Goal: Transaction & Acquisition: Purchase product/service

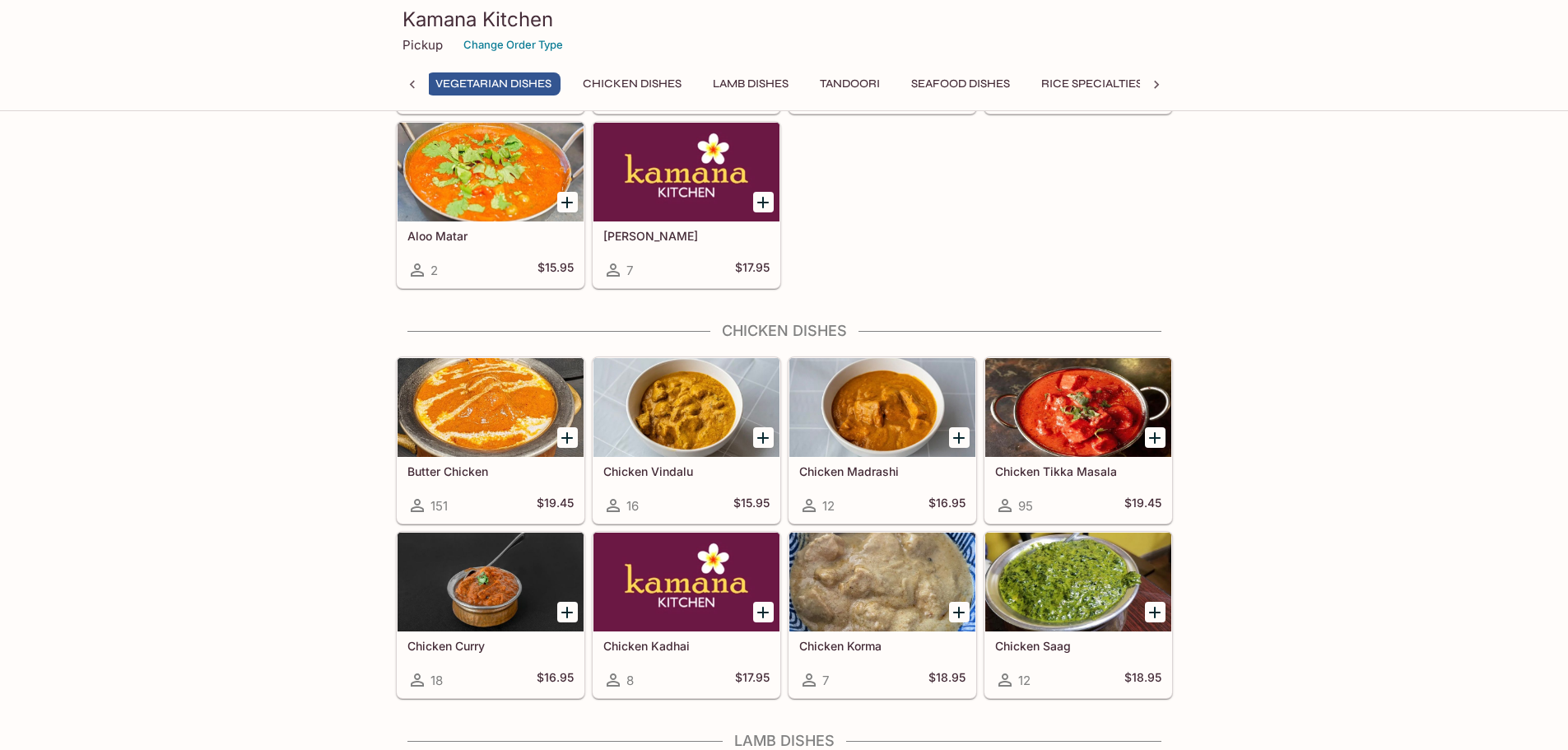
click at [561, 441] on icon "Add Butter Chicken" at bounding box center [567, 438] width 19 height 19
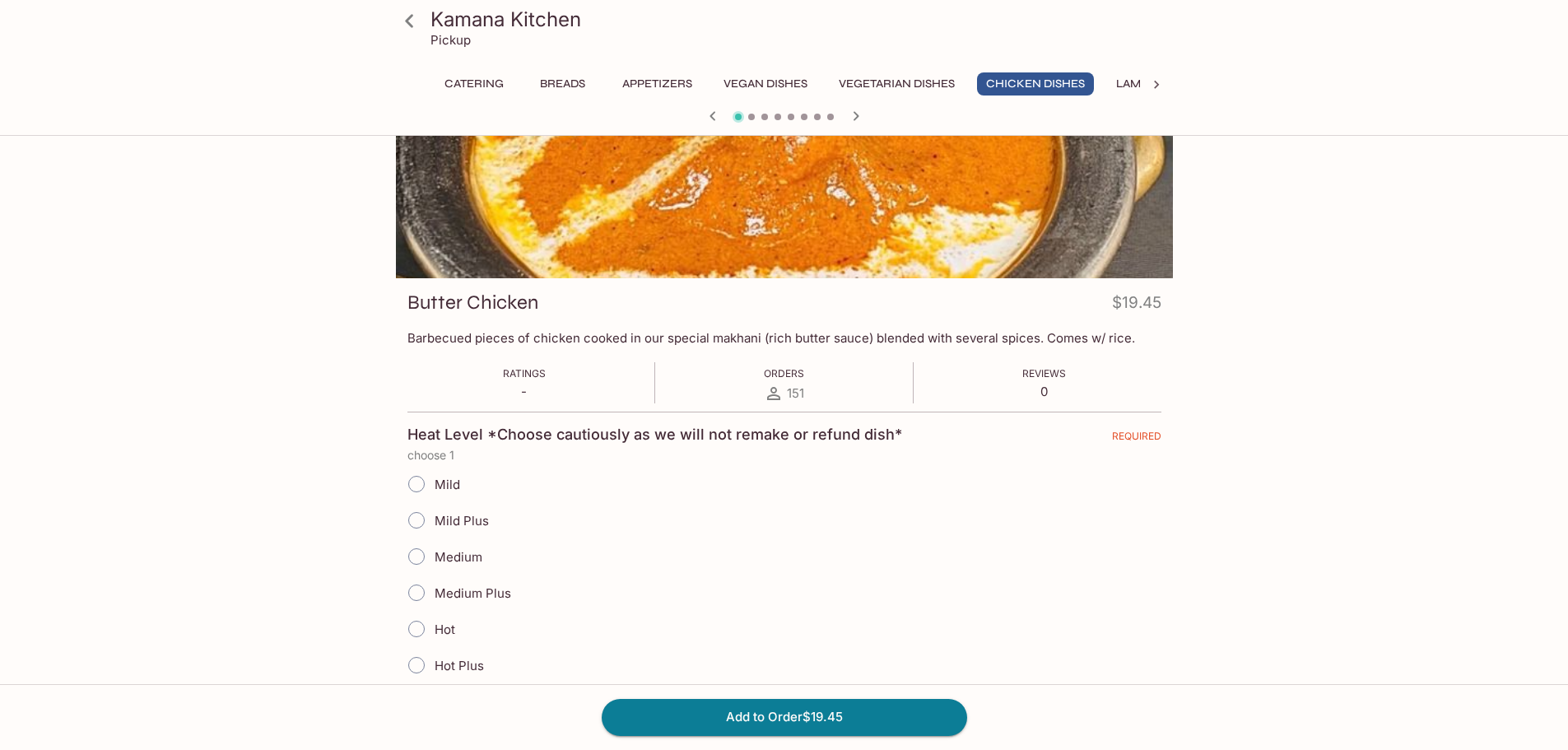
click at [413, 480] on input "Mild" at bounding box center [416, 483] width 34 height 34
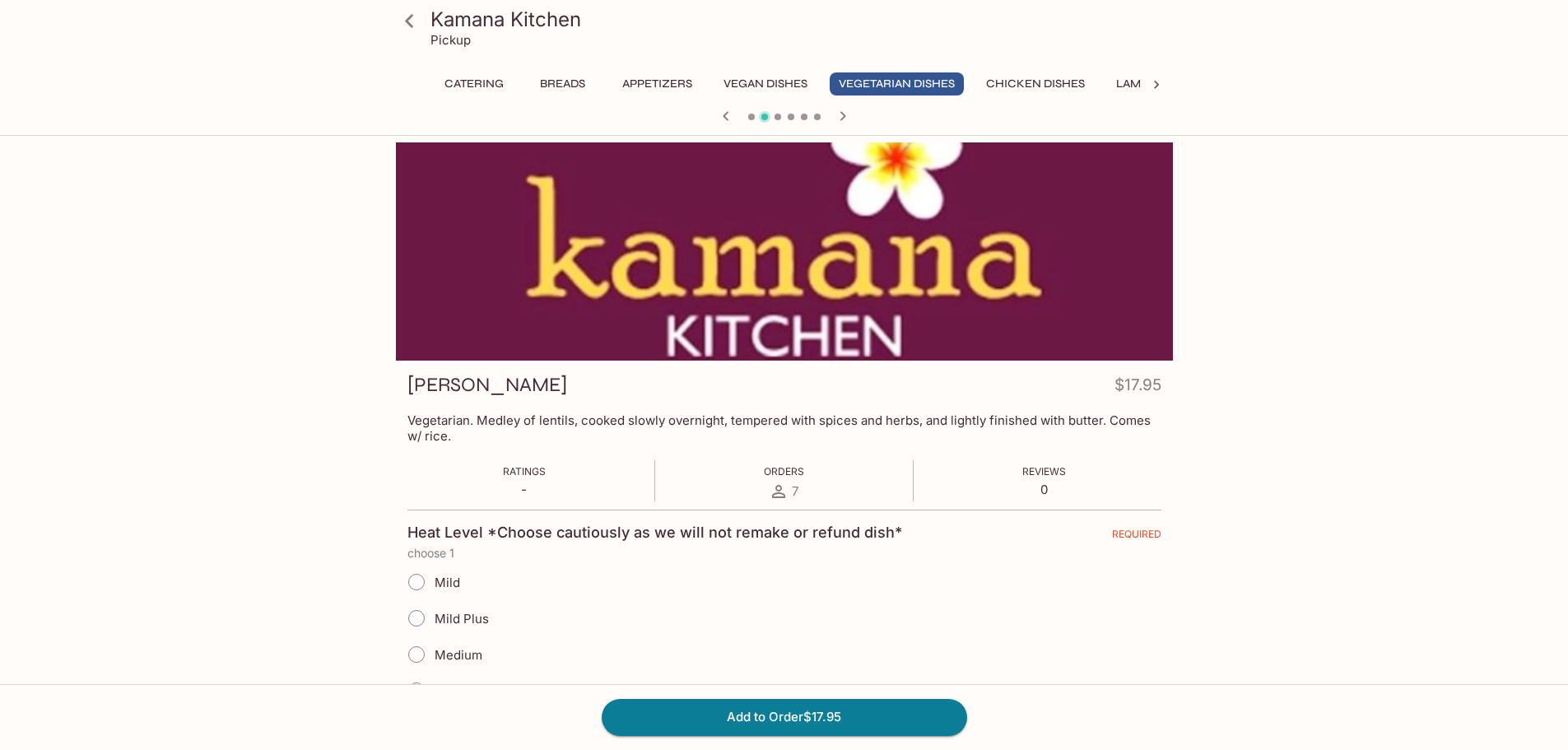
click at [850, 114] on icon "button" at bounding box center [843, 116] width 19 height 19
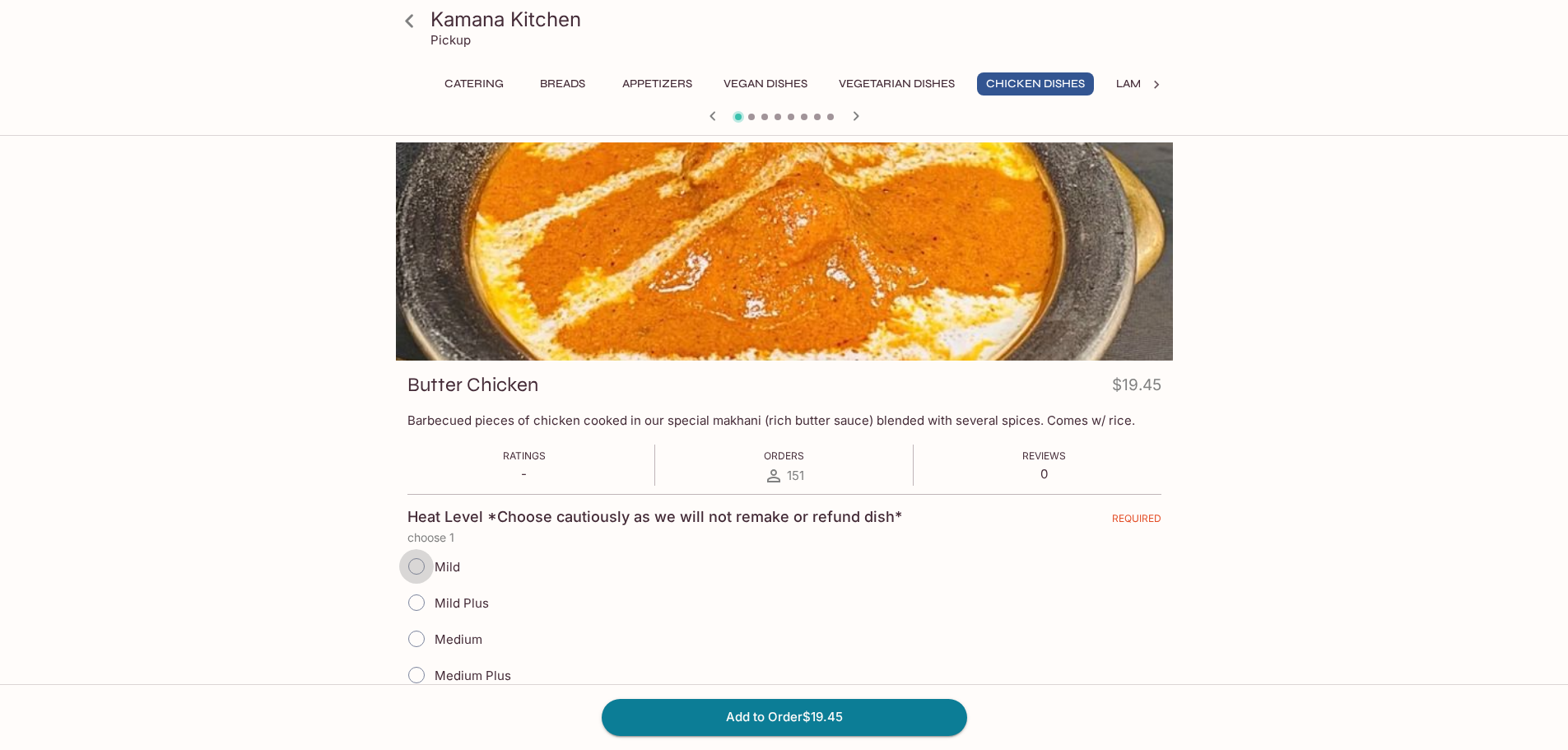
click at [423, 561] on input "Mild" at bounding box center [416, 565] width 34 height 34
radio input "true"
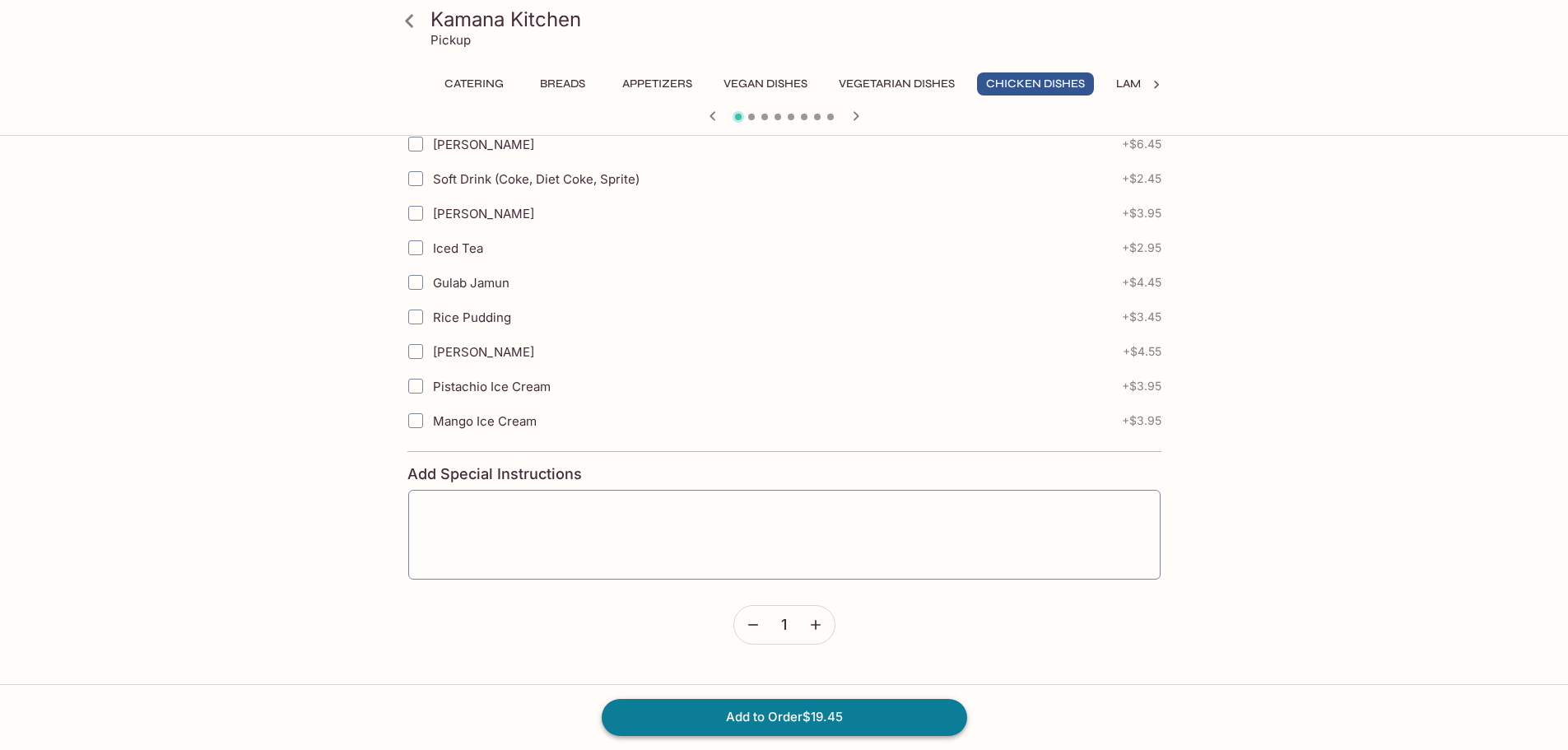
click at [815, 716] on button "Add to Order $19.45" at bounding box center [784, 717] width 365 height 36
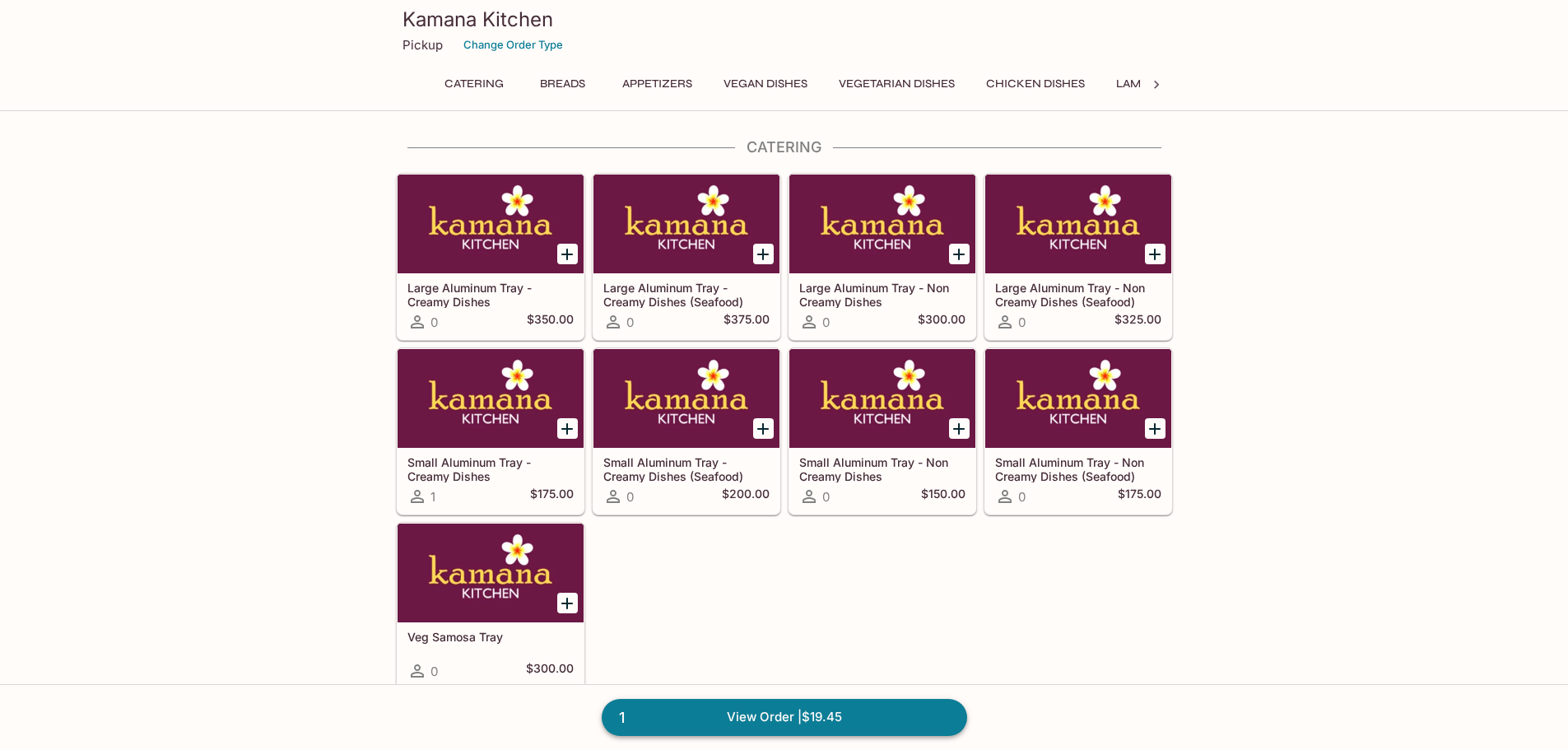
click at [850, 729] on link "1 View Order | $19.45" at bounding box center [784, 717] width 365 height 36
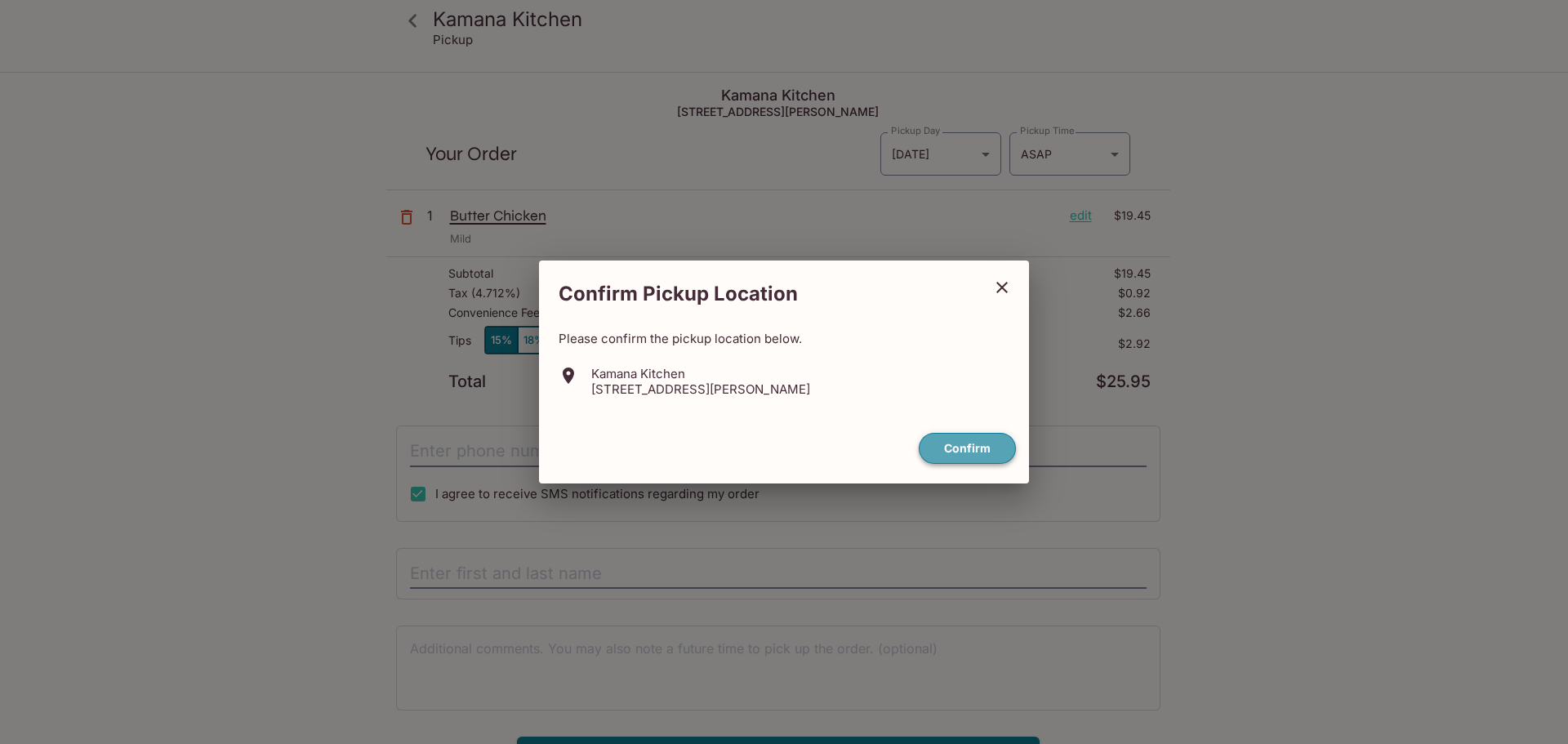
click at [962, 456] on button "Confirm" at bounding box center [967, 448] width 97 height 31
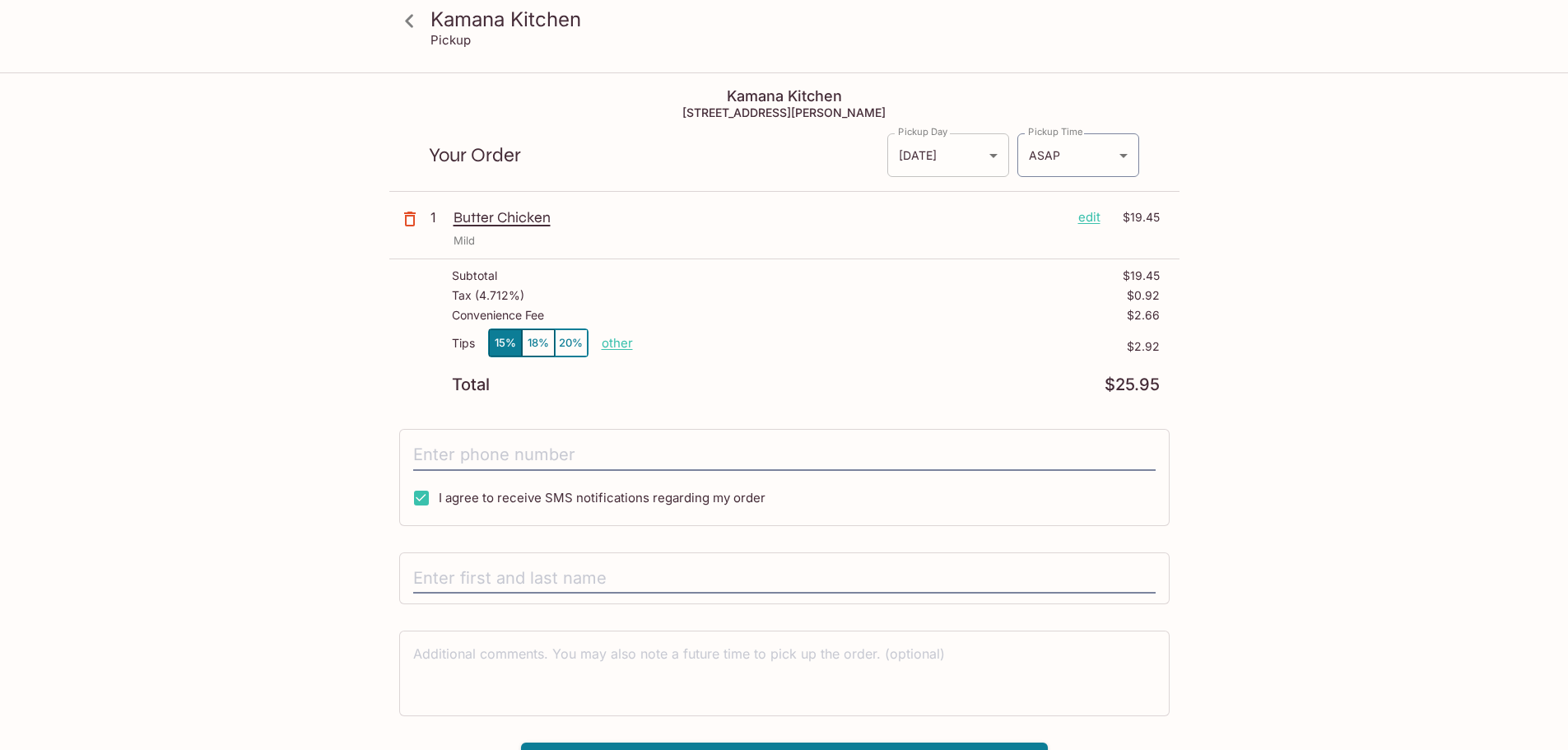
click at [938, 167] on body "Kamana Kitchen Pickup Kamana Kitchen 1104 Bishop St, Honolulu, HI 96813 Your Or…" at bounding box center [784, 449] width 1568 height 750
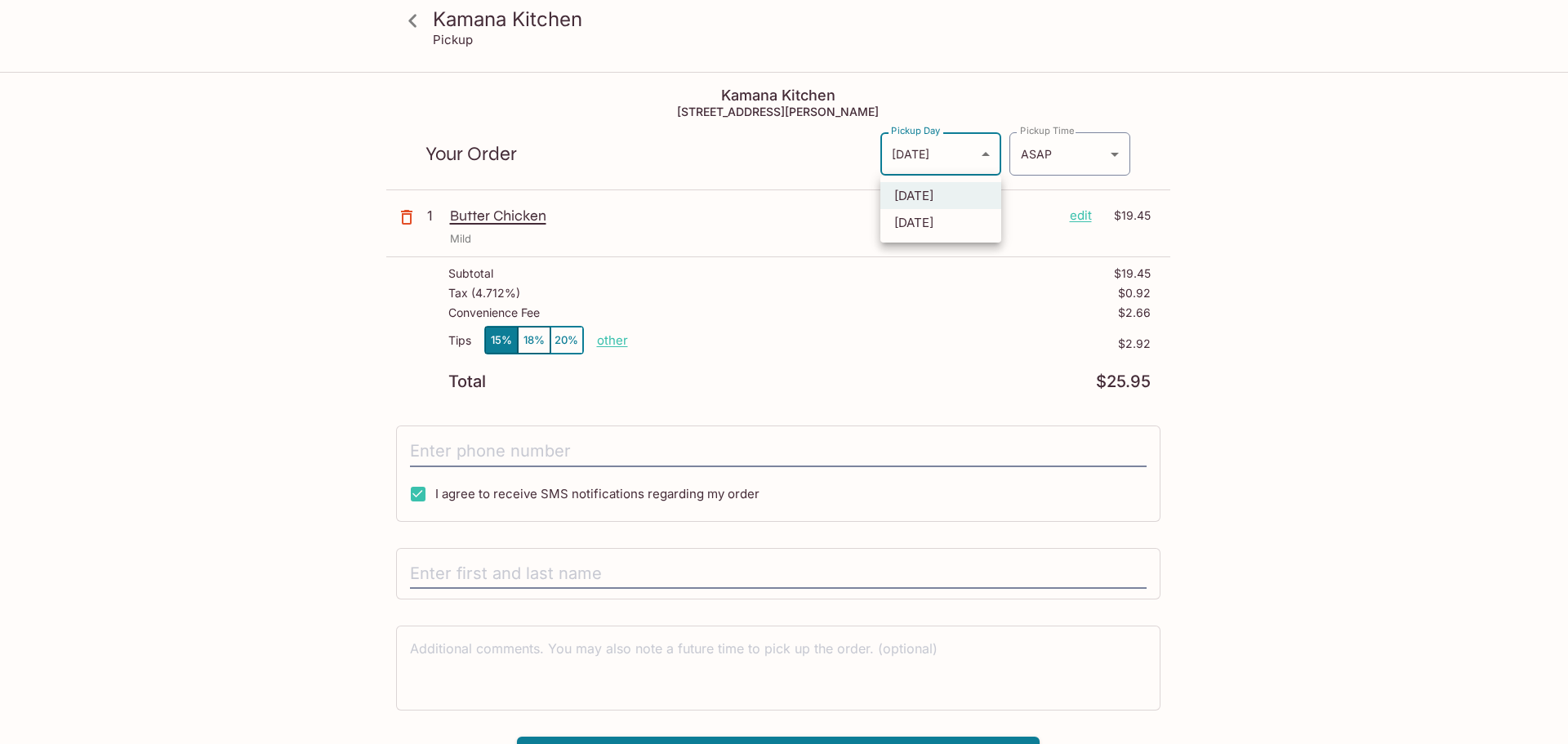
click at [1036, 160] on div at bounding box center [784, 372] width 1568 height 744
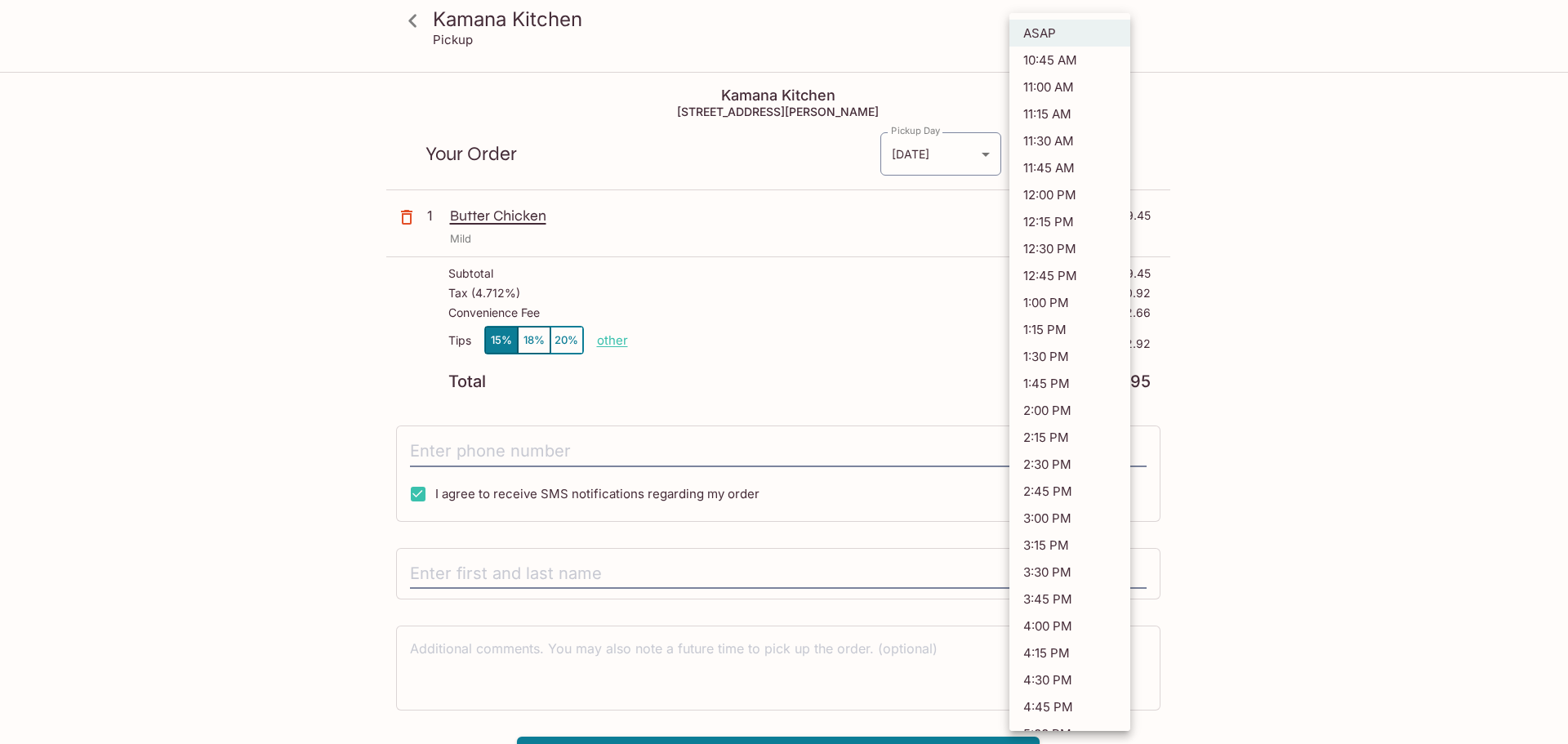
click at [1043, 156] on body "Kamana Kitchen Pickup Kamana Kitchen 1104 Bishop St, Honolulu, HI 96813 Your Or…" at bounding box center [784, 445] width 1568 height 744
click at [1081, 193] on li "12:00 PM" at bounding box center [1069, 195] width 121 height 27
type input "2025-10-09T22:00:27.000000Z"
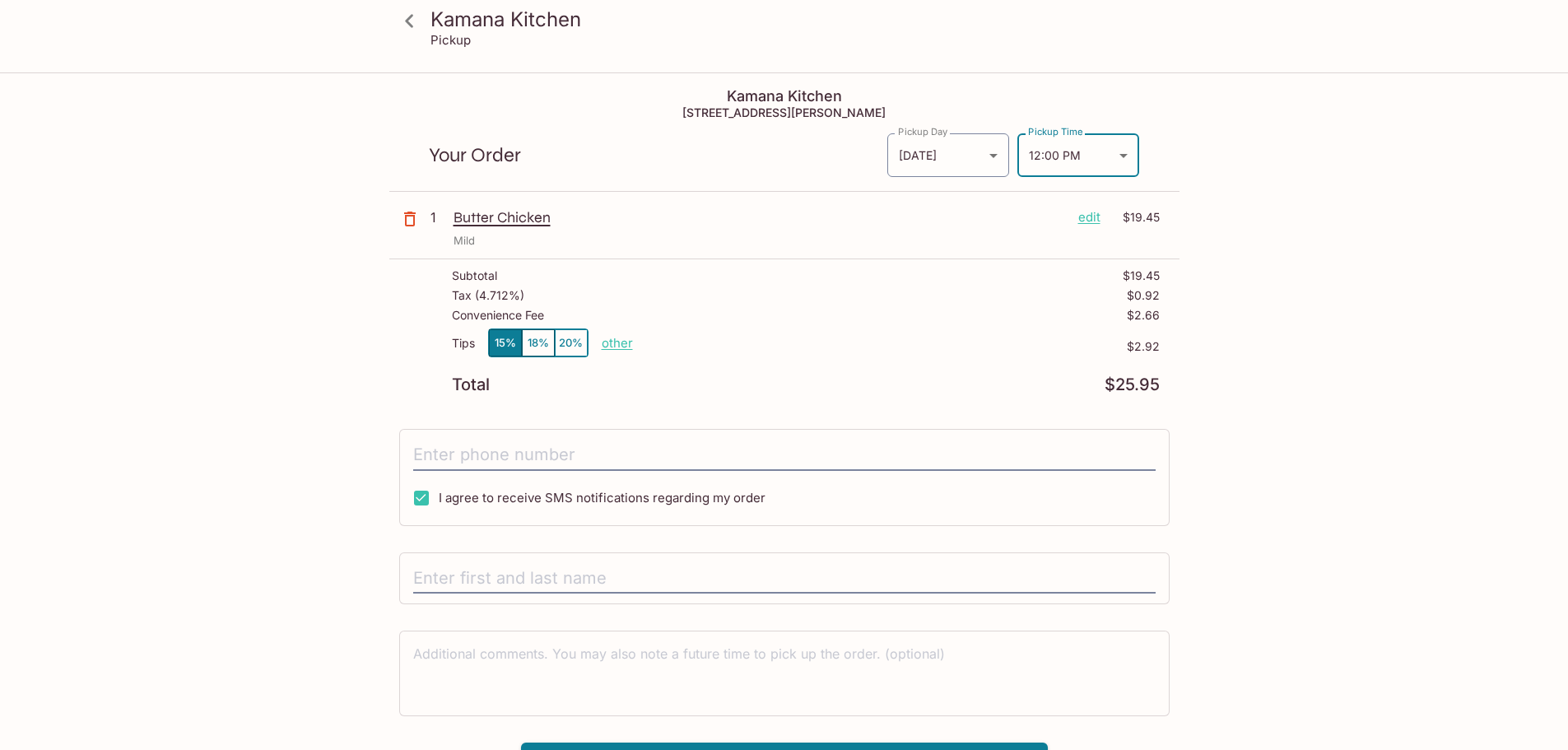
click at [1094, 154] on body "Kamana Kitchen Pickup Kamana Kitchen 1104 Bishop St, Honolulu, HI 96813 Your Or…" at bounding box center [784, 449] width 1568 height 750
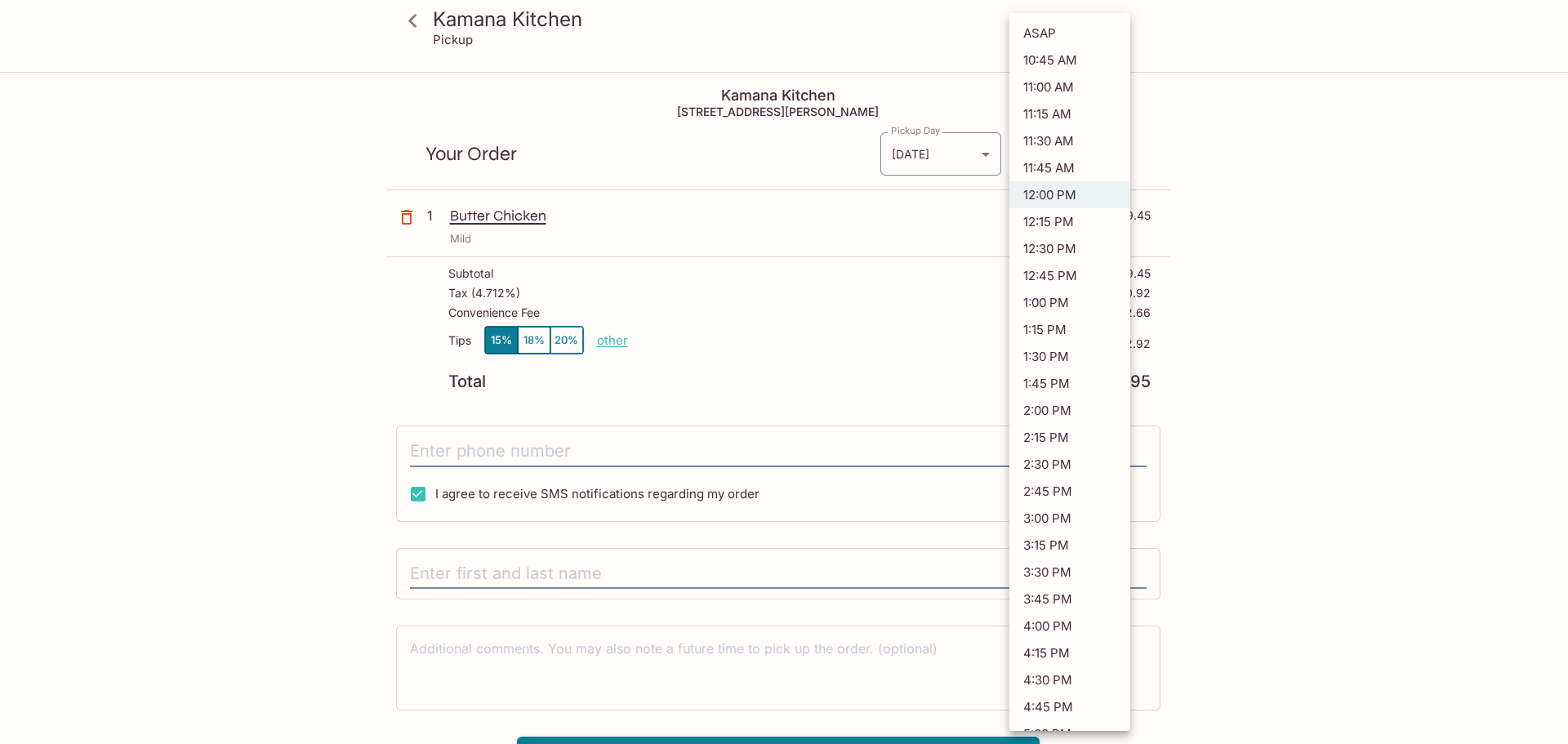
click at [1157, 161] on div at bounding box center [784, 372] width 1568 height 744
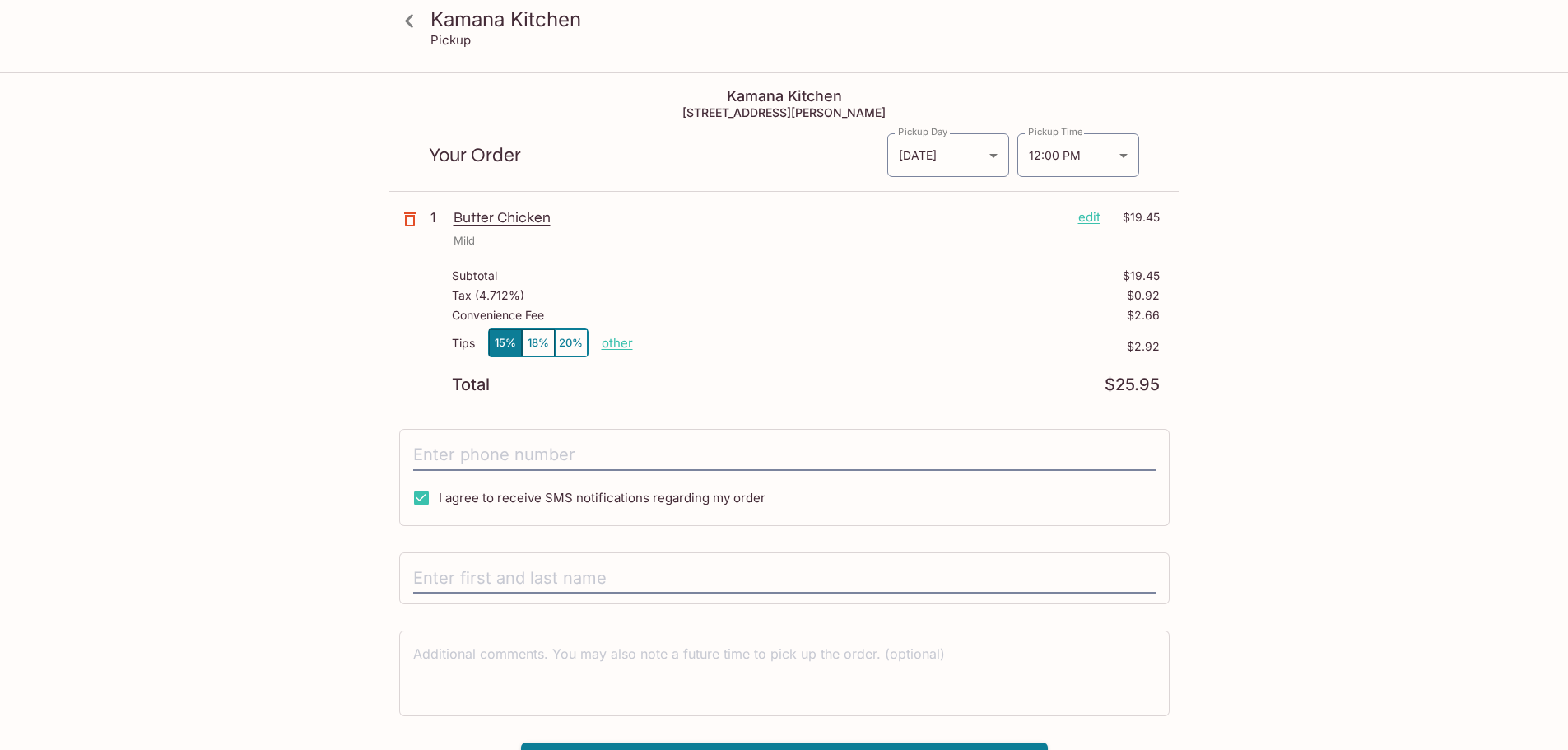
click at [630, 339] on p "other" at bounding box center [617, 342] width 32 height 16
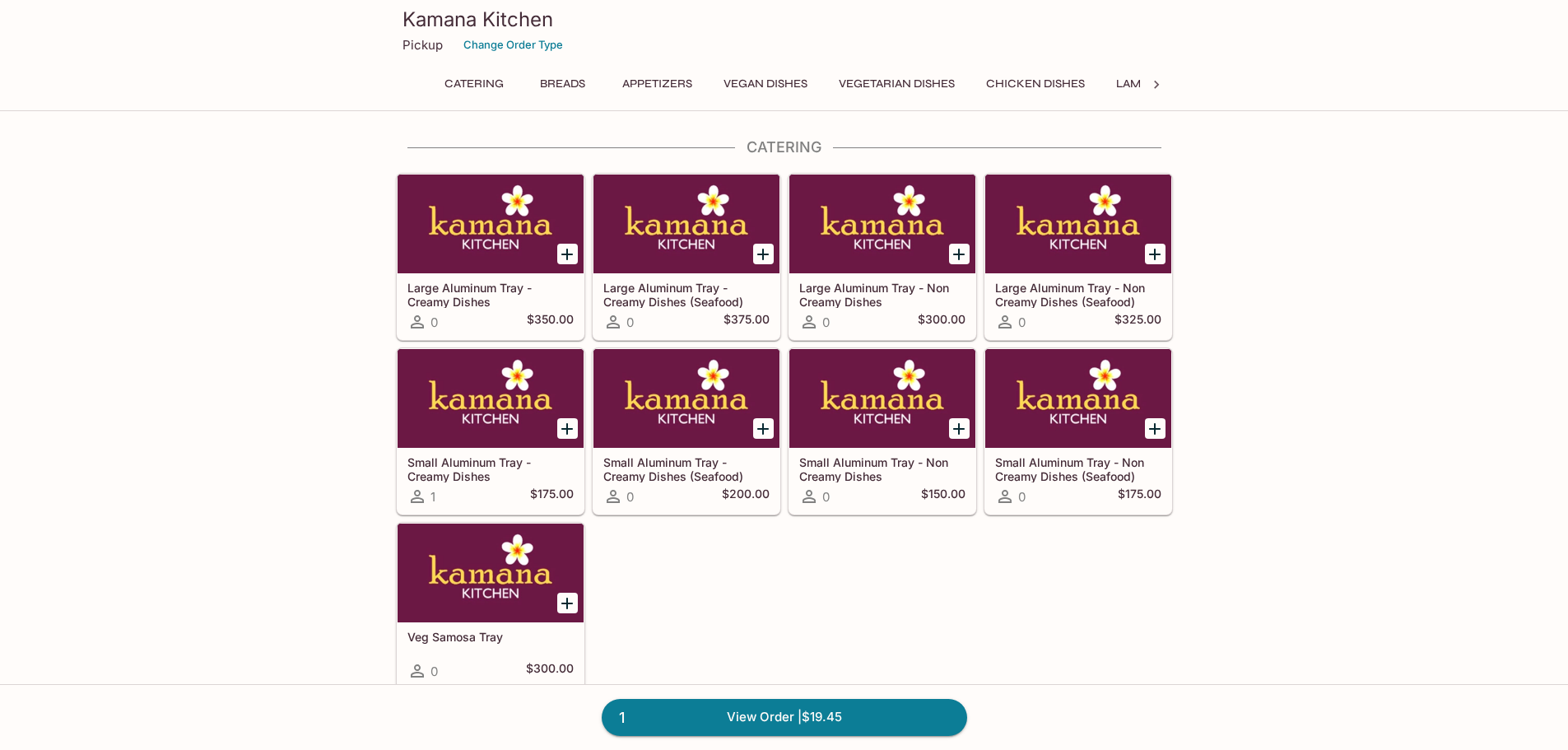
click at [1156, 77] on icon at bounding box center [1156, 85] width 17 height 17
click at [826, 726] on link "1 View Order | $19.45" at bounding box center [784, 717] width 365 height 36
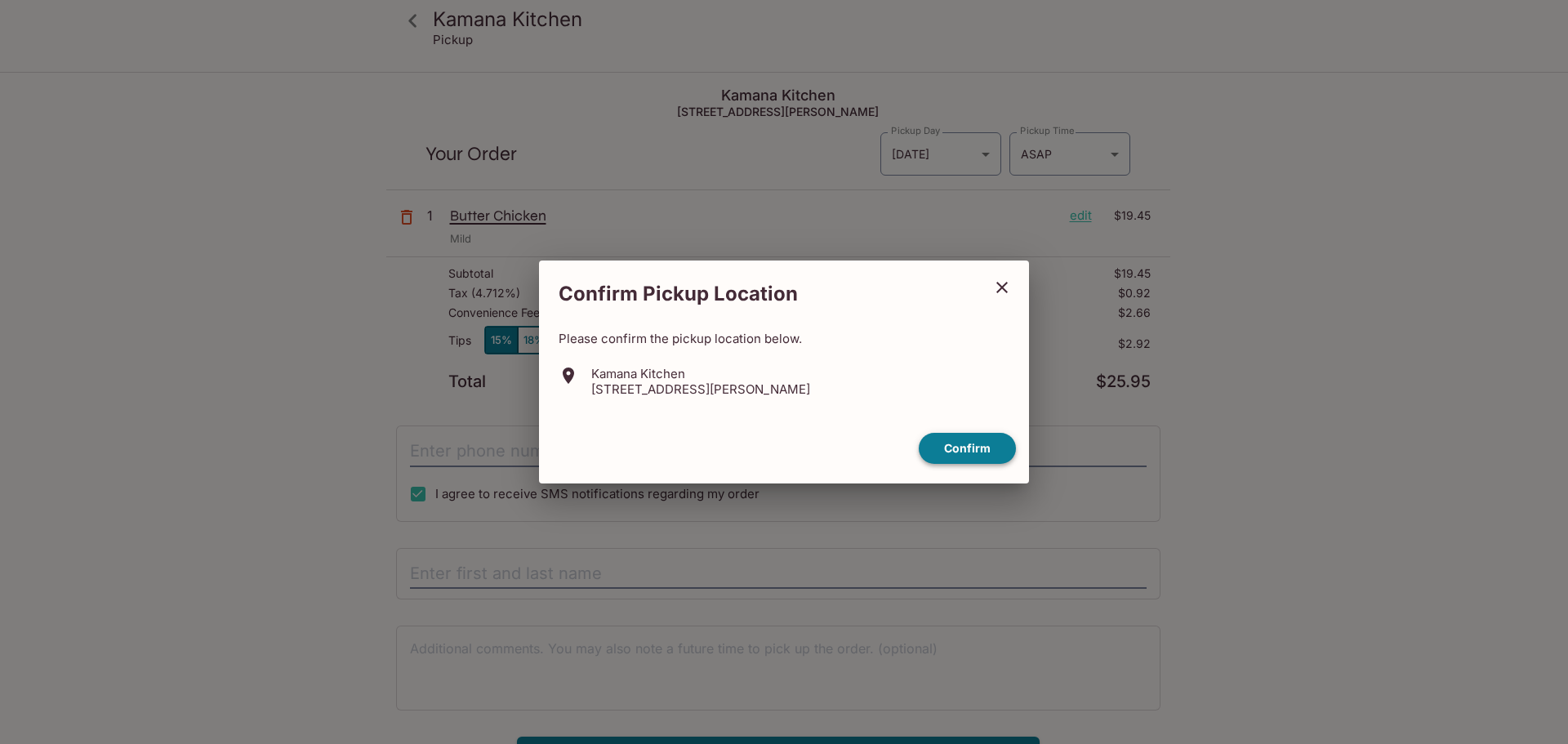
click at [947, 448] on button "Confirm" at bounding box center [967, 448] width 97 height 31
